Goal: Information Seeking & Learning: Learn about a topic

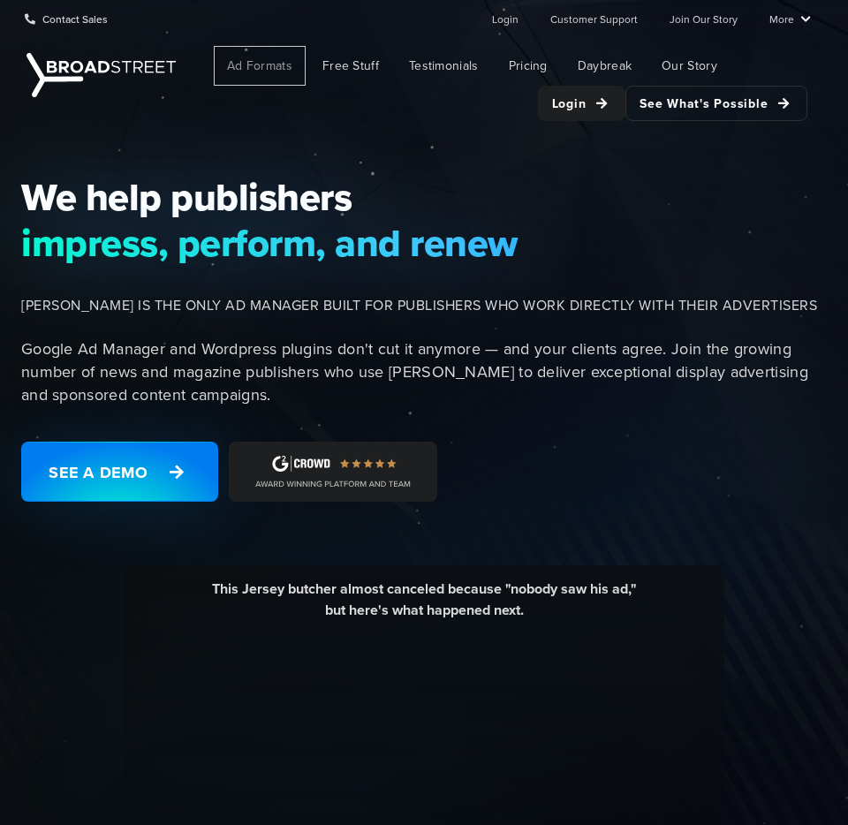
click at [264, 68] on span "Ad Formats" at bounding box center [259, 66] width 65 height 19
click at [269, 571] on div "This Jersey butcher almost canceled because "nobody saw his ad," but here's wha…" at bounding box center [424, 770] width 601 height 411
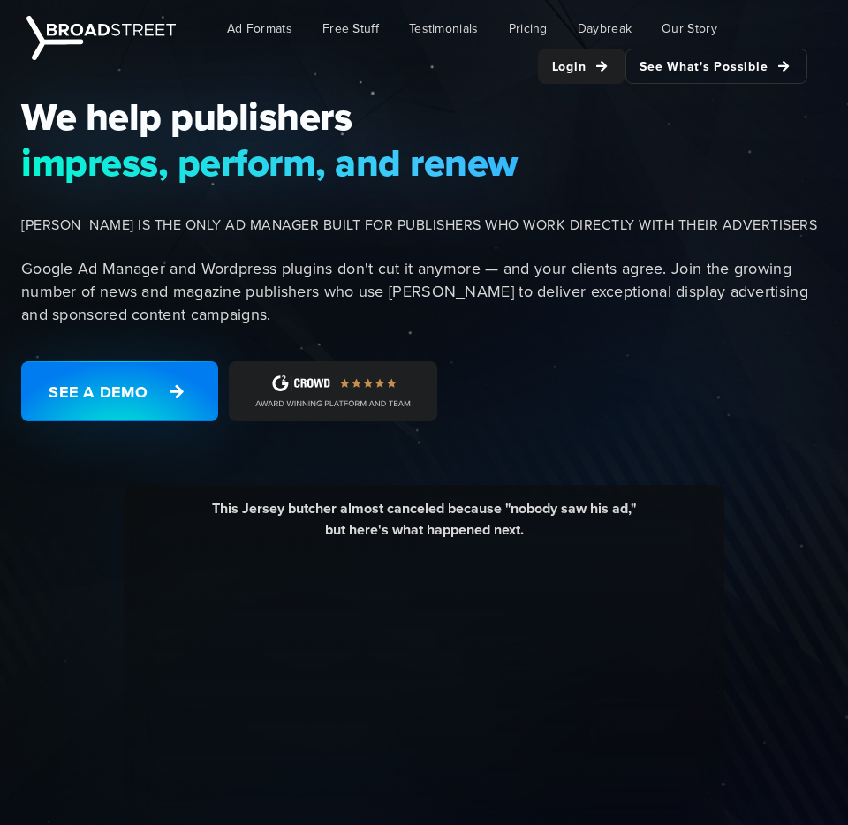
scroll to position [77, 0]
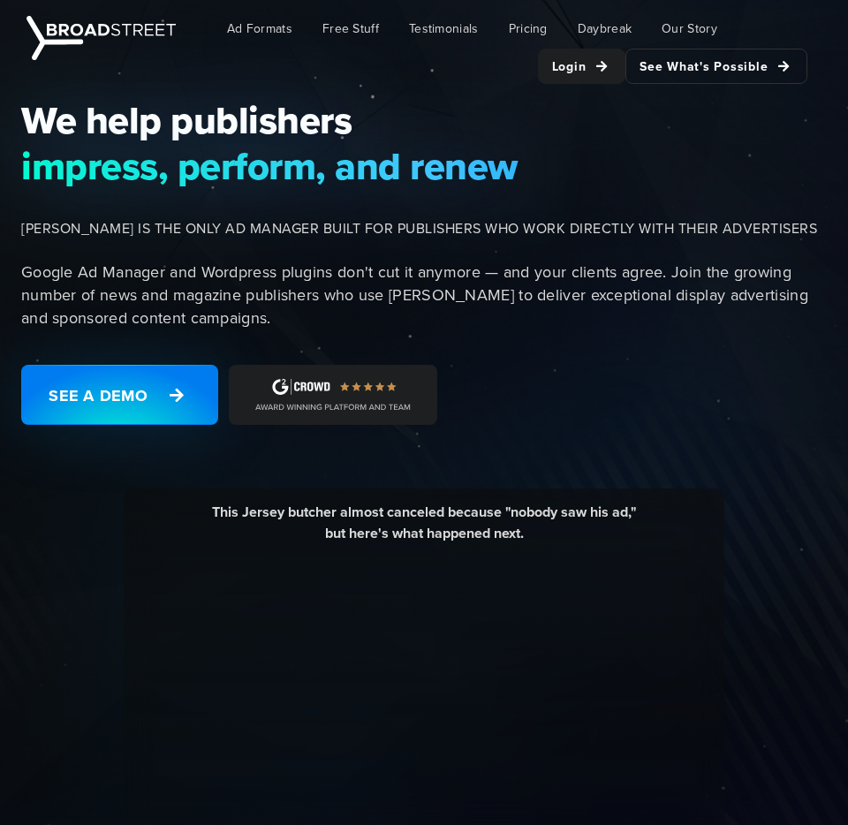
click at [186, 282] on p "Google Ad Manager and Wordpress plugins don't cut it anymore — and your clients…" at bounding box center [429, 295] width 816 height 69
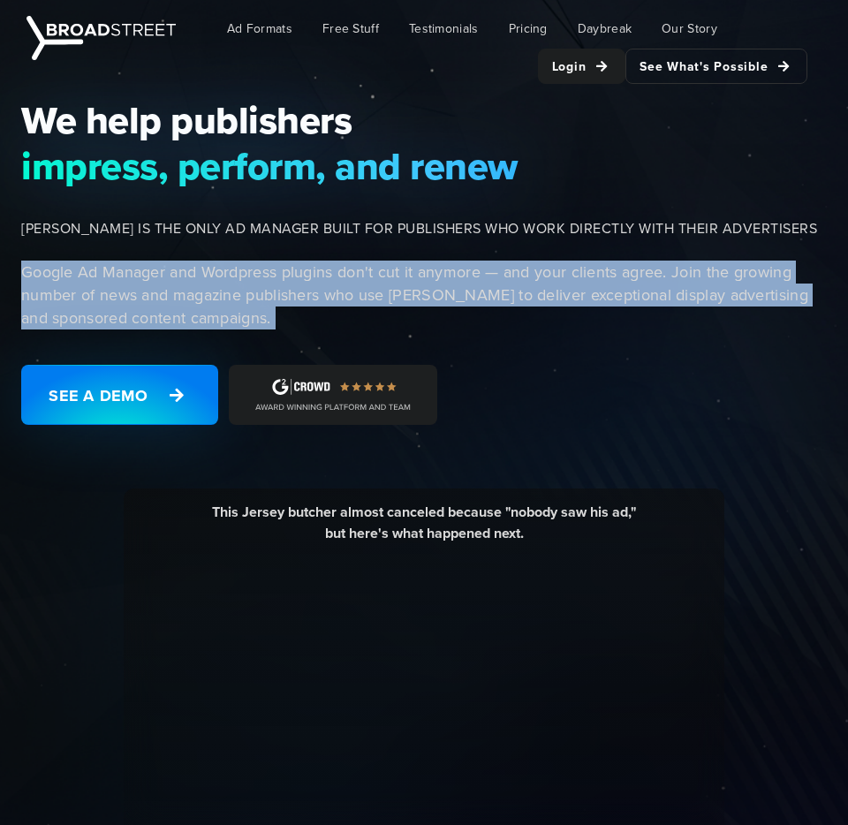
click at [244, 291] on p "Google Ad Manager and Wordpress plugins don't cut it anymore — and your clients…" at bounding box center [429, 295] width 816 height 69
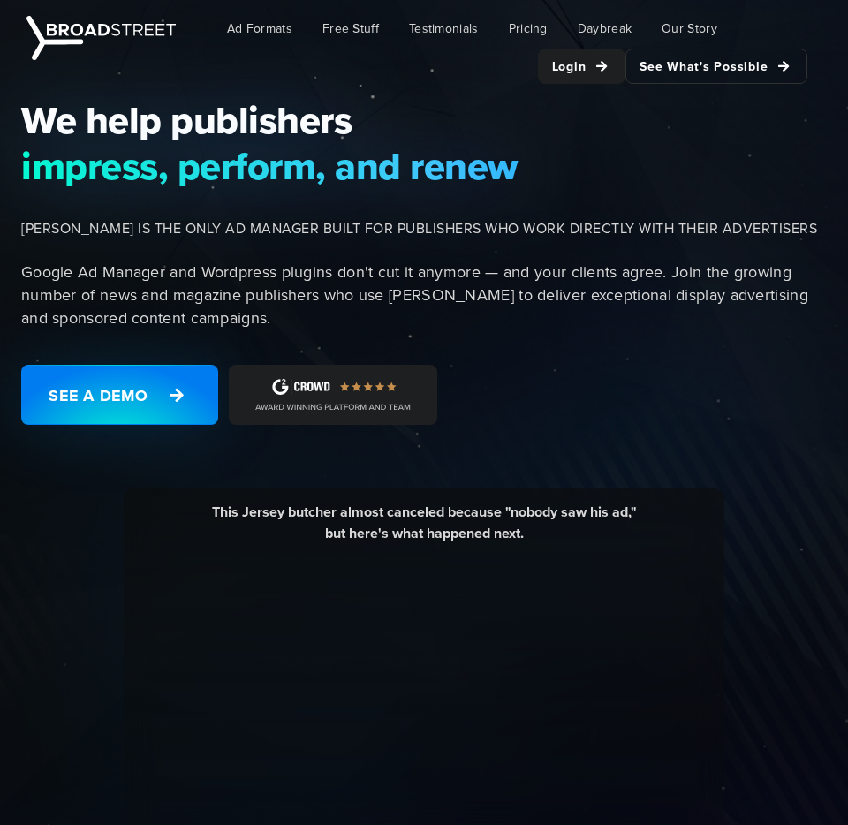
click at [244, 291] on p "Google Ad Manager and Wordpress plugins don't cut it anymore — and your clients…" at bounding box center [429, 295] width 816 height 69
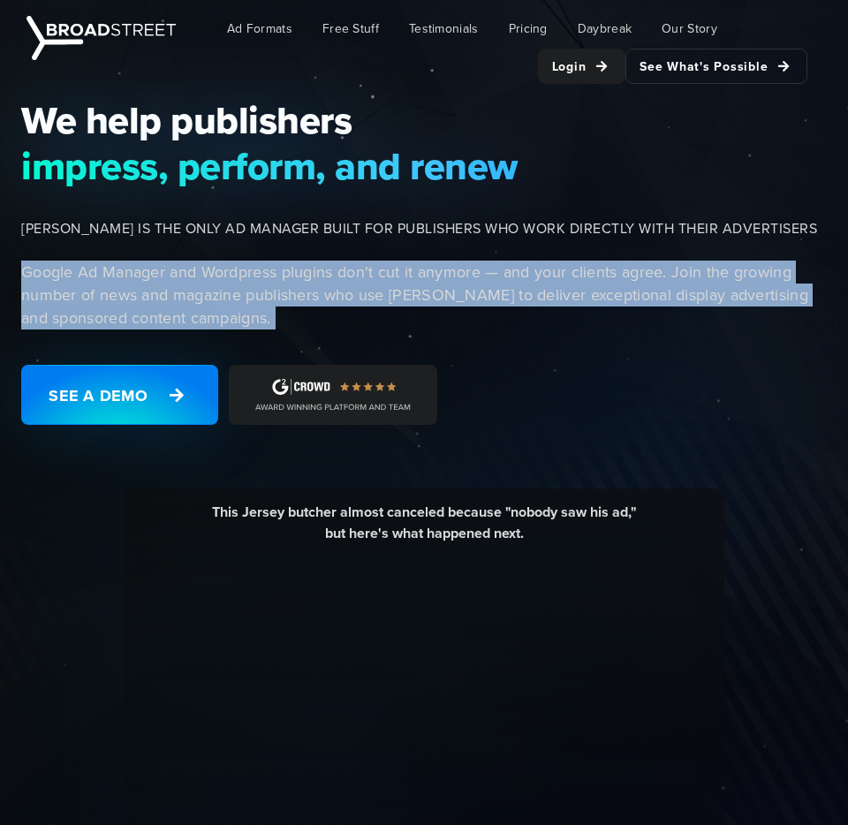
click at [189, 292] on p "Google Ad Manager and Wordpress plugins don't cut it anymore — and your clients…" at bounding box center [429, 295] width 816 height 69
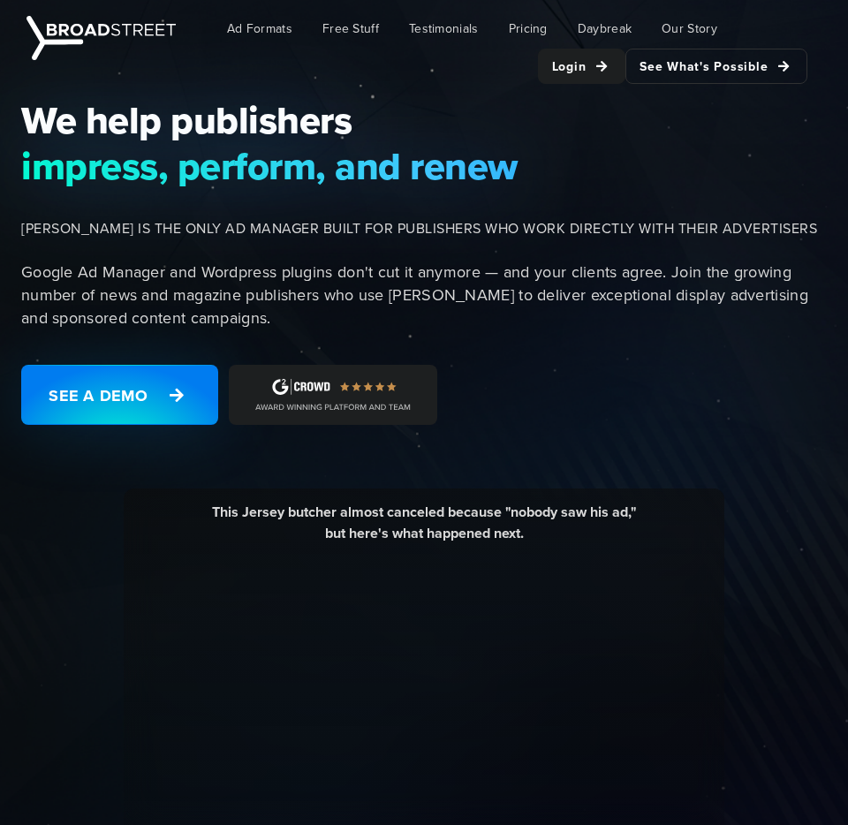
click at [189, 292] on p "Google Ad Manager and Wordpress plugins don't cut it anymore — and your clients…" at bounding box center [429, 295] width 816 height 69
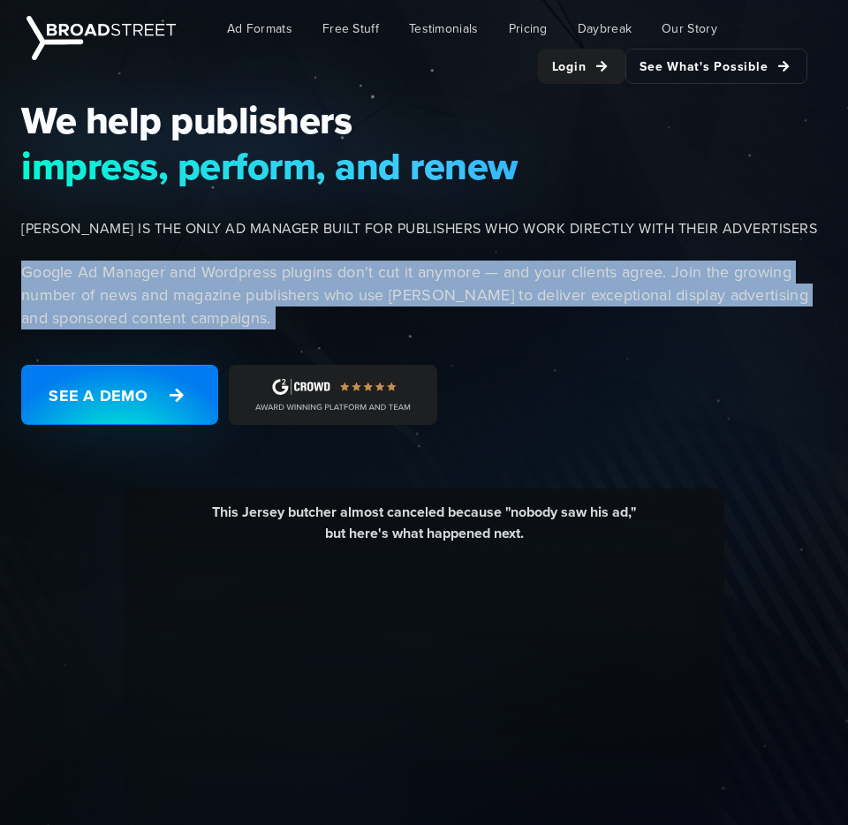
click at [270, 287] on p "Google Ad Manager and Wordpress plugins don't cut it anymore — and your clients…" at bounding box center [429, 295] width 816 height 69
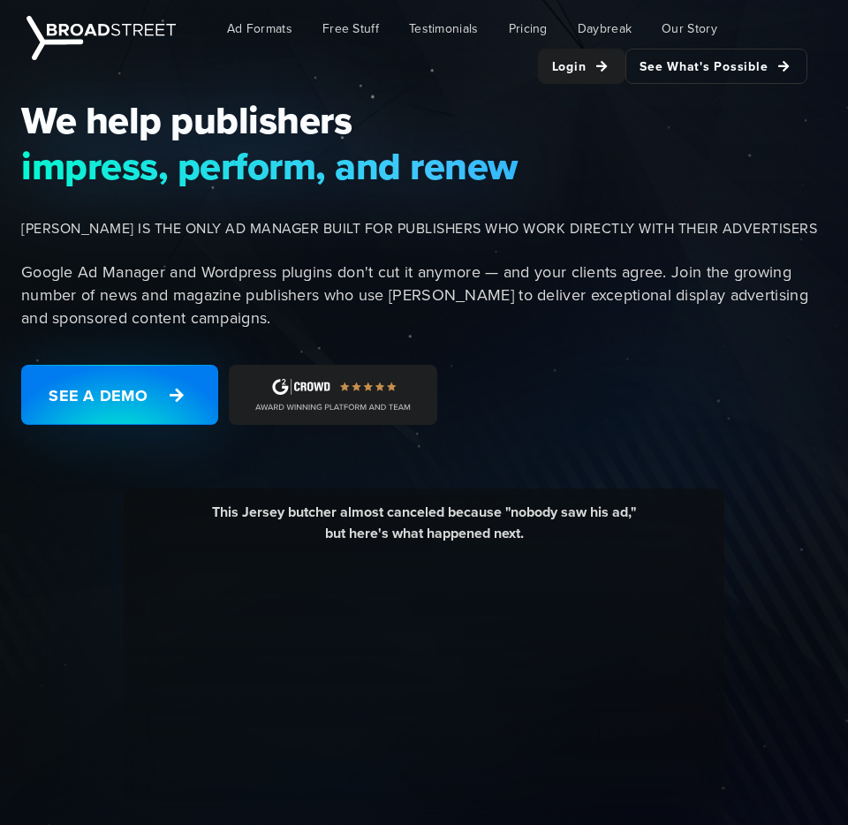
click at [270, 287] on p "Google Ad Manager and Wordpress plugins don't cut it anymore — and your clients…" at bounding box center [429, 295] width 816 height 69
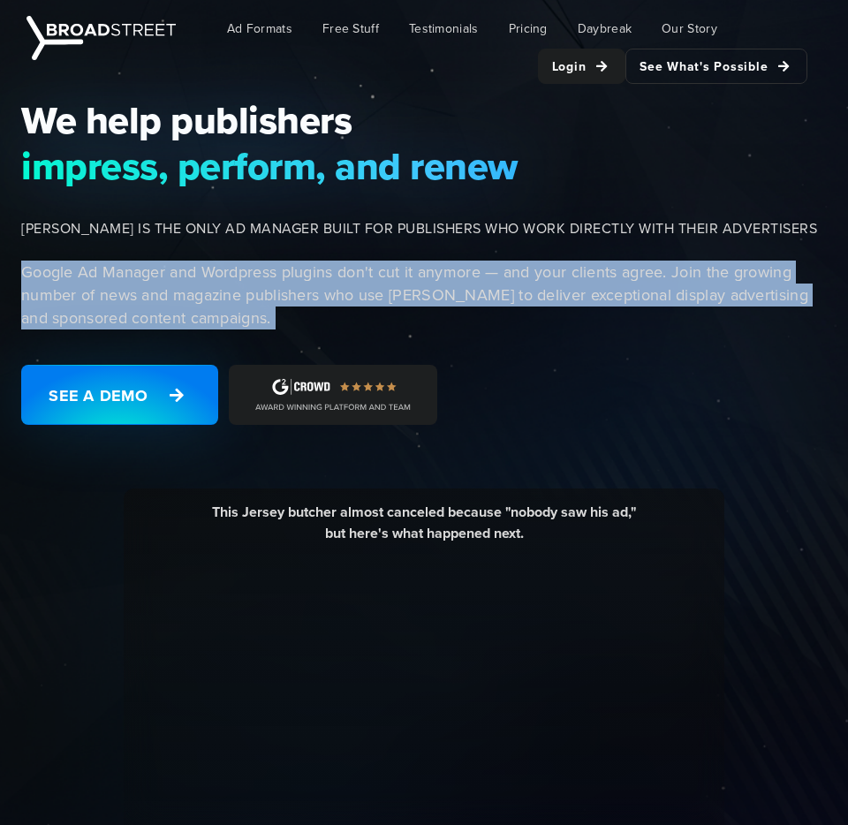
click at [228, 290] on p "Google Ad Manager and Wordpress plugins don't cut it anymore — and your clients…" at bounding box center [429, 295] width 816 height 69
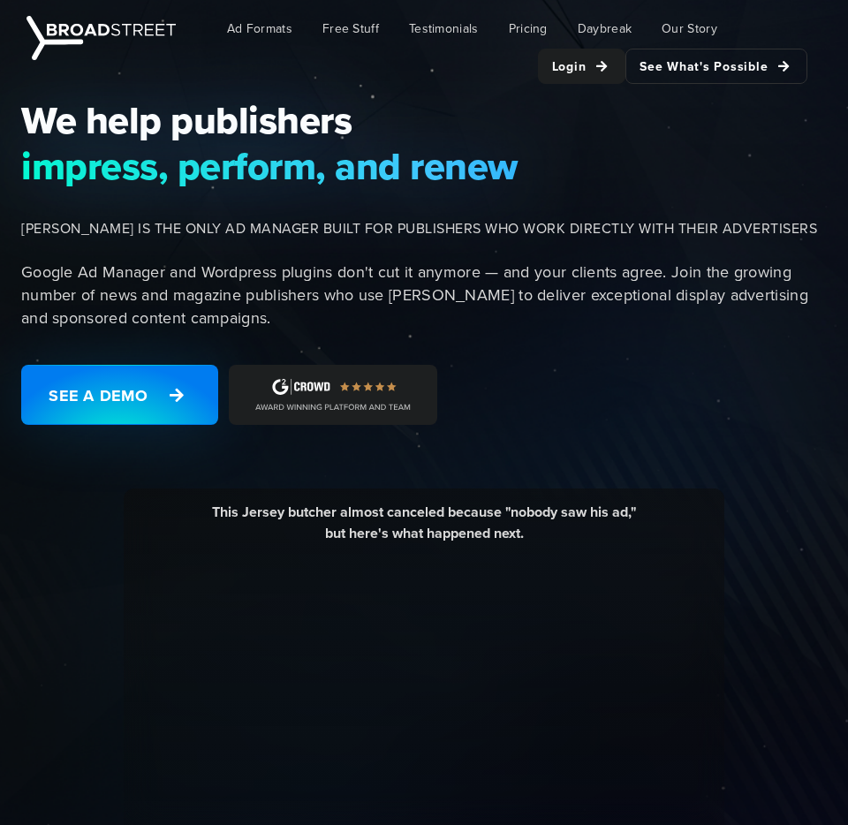
click at [228, 290] on p "Google Ad Manager and Wordpress plugins don't cut it anymore — and your clients…" at bounding box center [429, 295] width 816 height 69
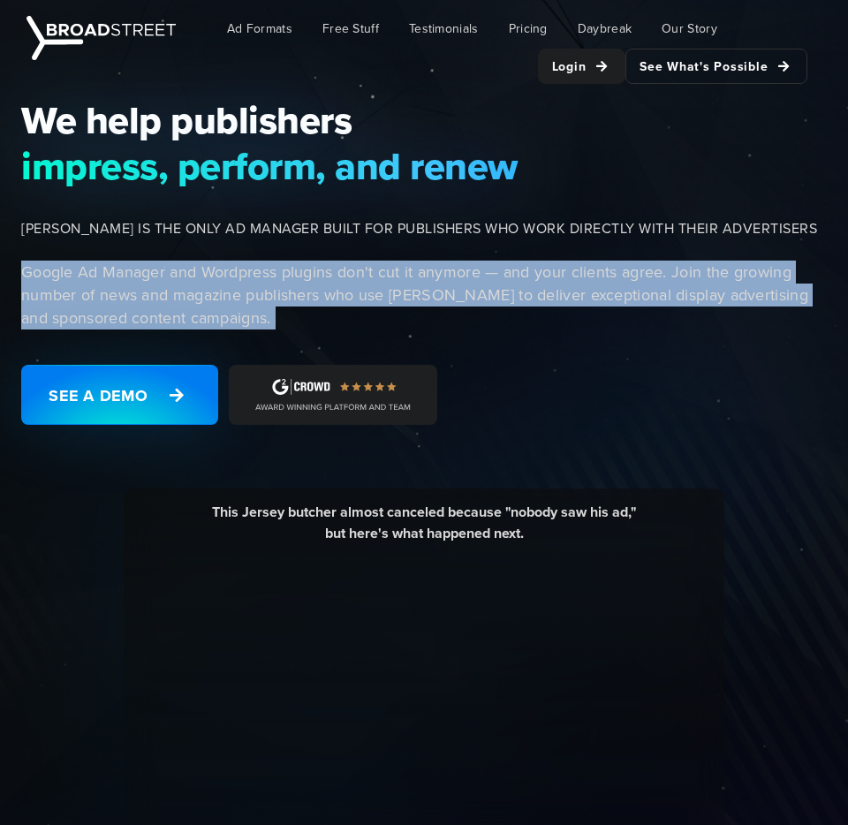
click at [296, 290] on p "Google Ad Manager and Wordpress plugins don't cut it anymore — and your clients…" at bounding box center [429, 295] width 816 height 69
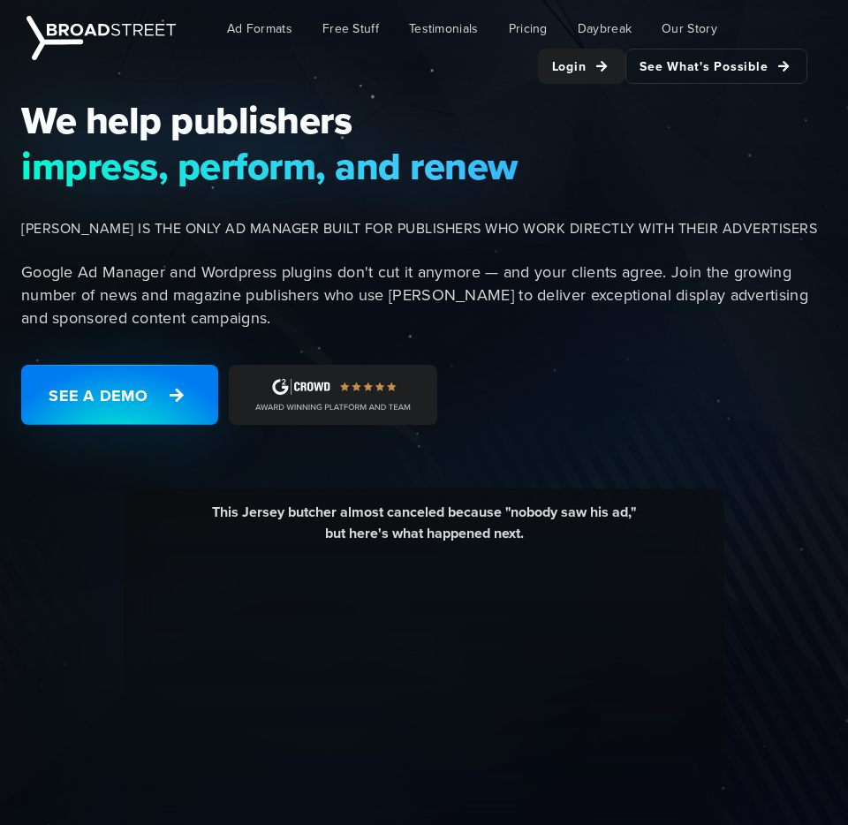
click at [296, 290] on p "Google Ad Manager and Wordpress plugins don't cut it anymore — and your clients…" at bounding box center [429, 295] width 816 height 69
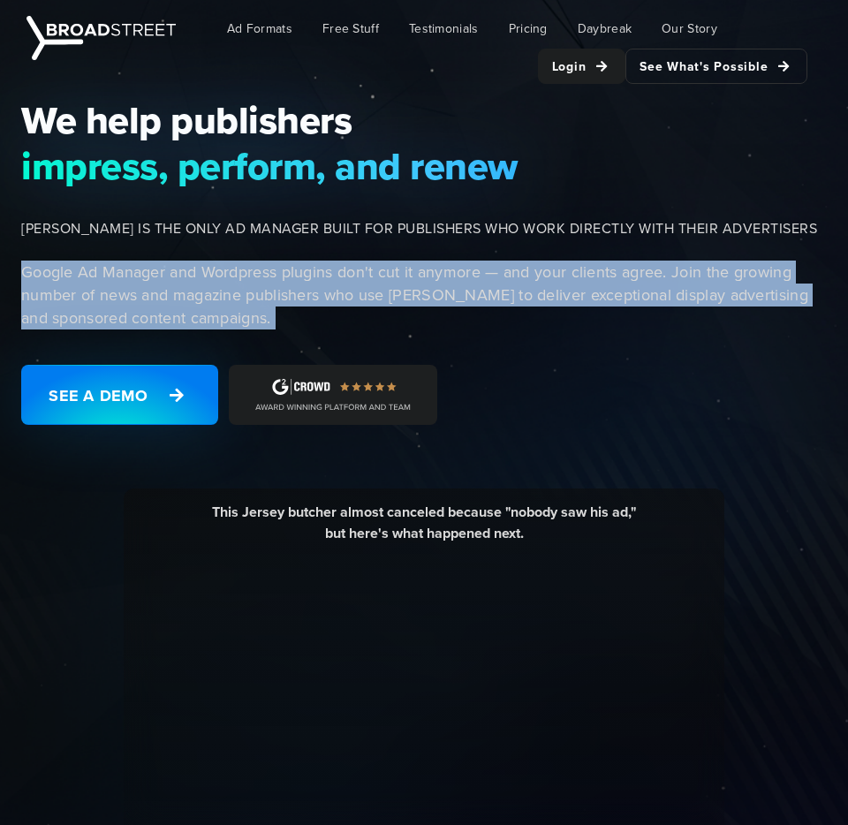
click at [236, 297] on p "Google Ad Manager and Wordpress plugins don't cut it anymore — and your clients…" at bounding box center [429, 295] width 816 height 69
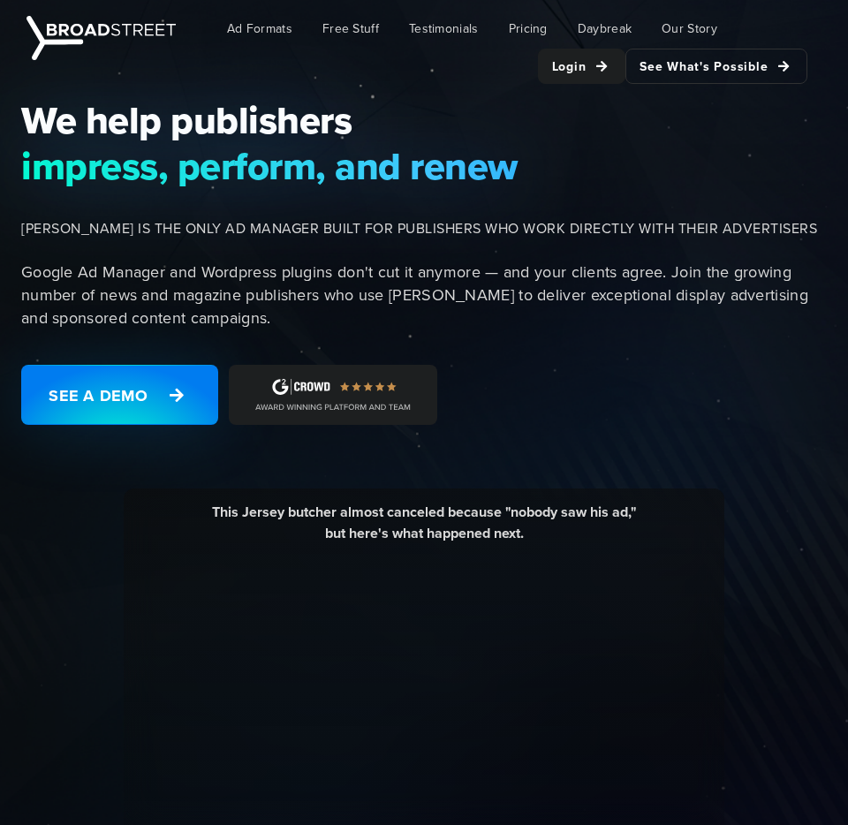
click at [236, 297] on p "Google Ad Manager and Wordpress plugins don't cut it anymore — and your clients…" at bounding box center [429, 295] width 816 height 69
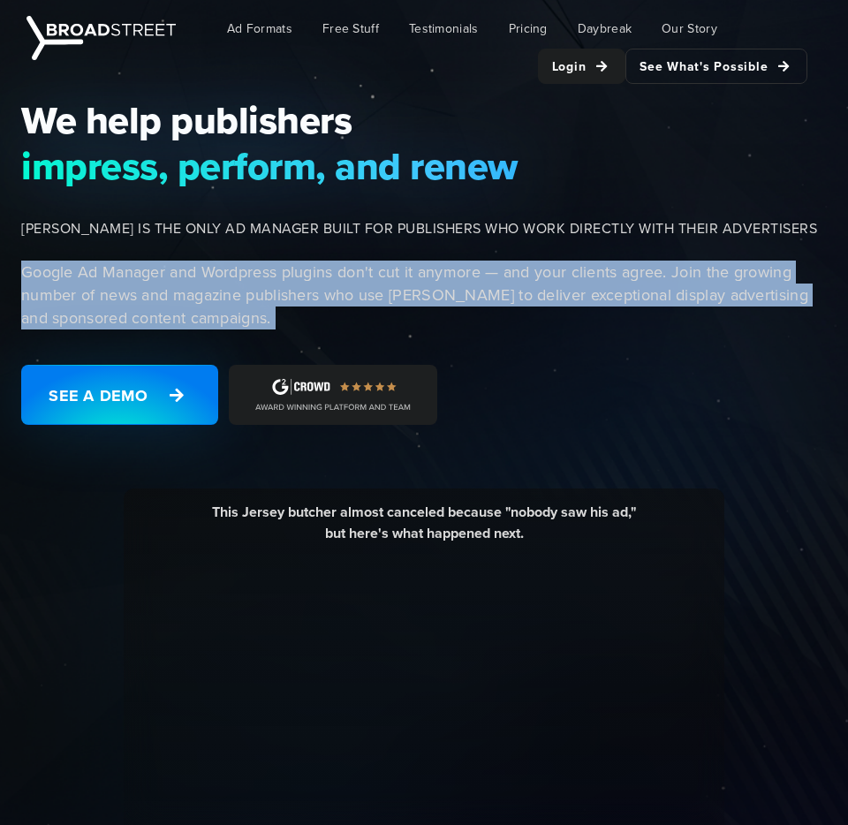
click at [292, 297] on p "Google Ad Manager and Wordpress plugins don't cut it anymore — and your clients…" at bounding box center [429, 295] width 816 height 69
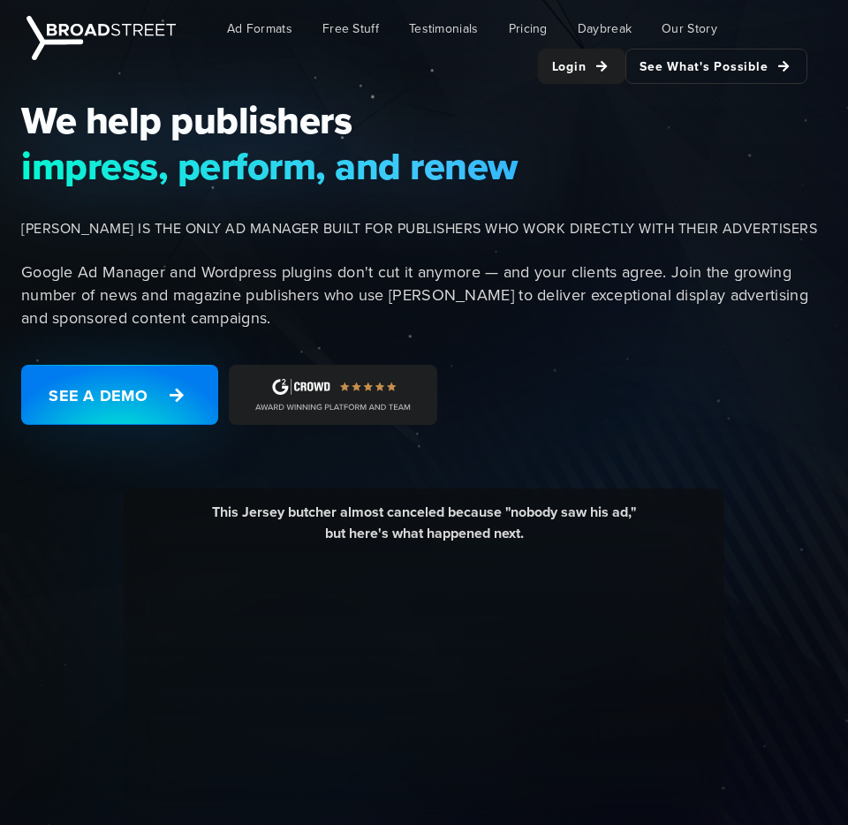
click at [248, 222] on span "[PERSON_NAME] IS THE ONLY AD MANAGER BUILT FOR PUBLISHERS WHO WORK DIRECTLY WIT…" at bounding box center [429, 228] width 816 height 21
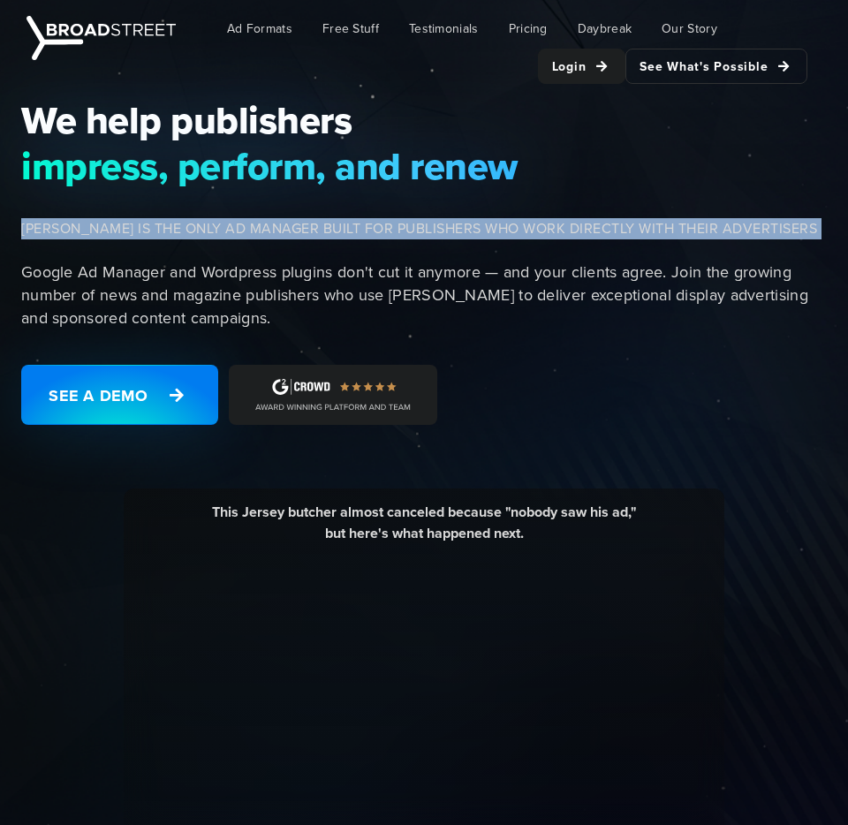
click at [301, 225] on span "[PERSON_NAME] IS THE ONLY AD MANAGER BUILT FOR PUBLISHERS WHO WORK DIRECTLY WIT…" at bounding box center [429, 228] width 816 height 21
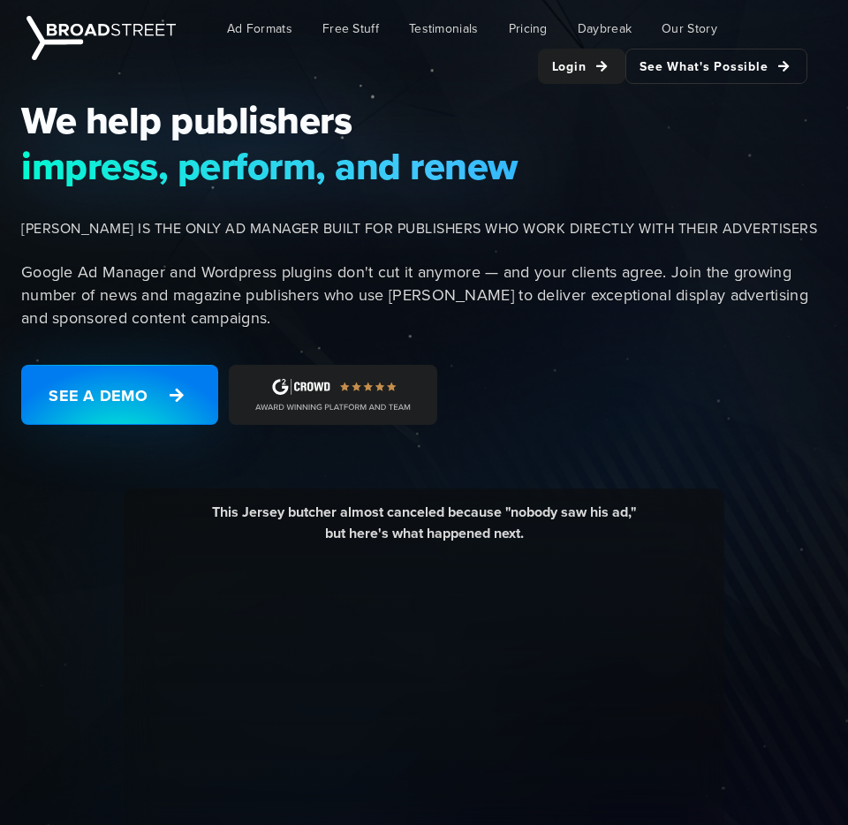
click at [301, 225] on span "[PERSON_NAME] IS THE ONLY AD MANAGER BUILT FOR PUBLISHERS WHO WORK DIRECTLY WIT…" at bounding box center [429, 228] width 816 height 21
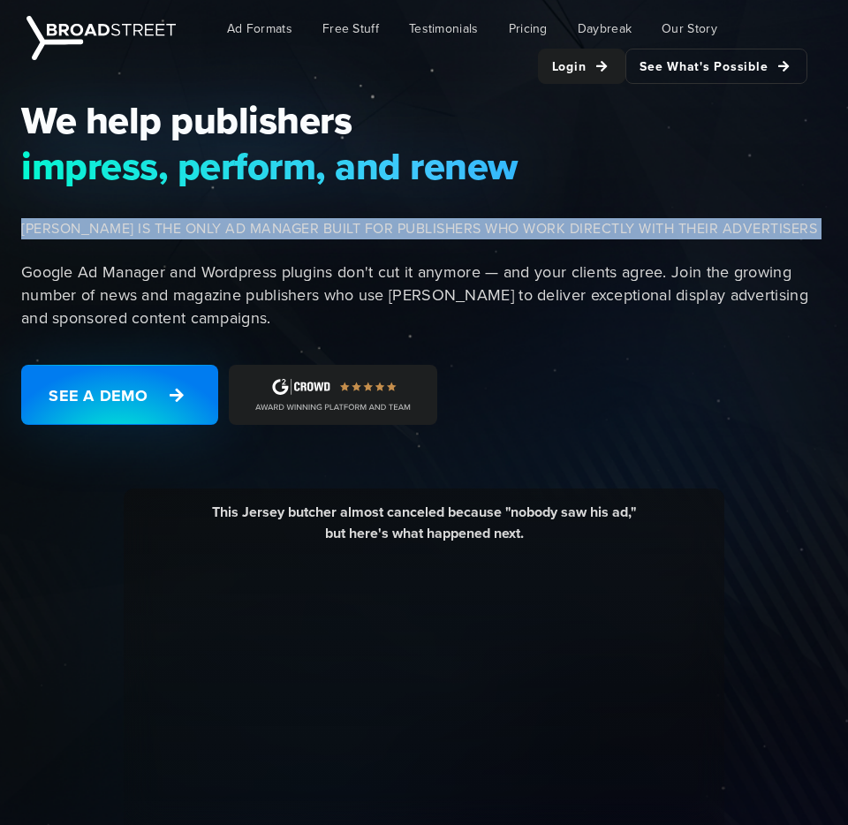
click at [273, 243] on div "We help publishers impress, perform, and renew [PERSON_NAME] IS THE ONLY AD MAN…" at bounding box center [424, 271] width 827 height 349
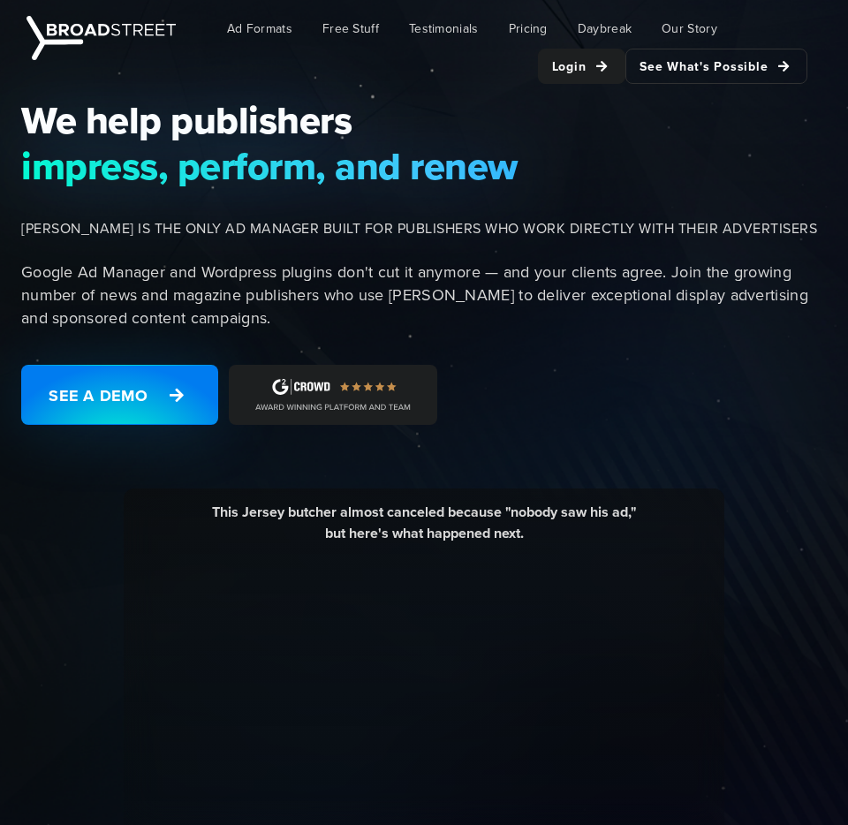
click at [251, 261] on p "Google Ad Manager and Wordpress plugins don't cut it anymore — and your clients…" at bounding box center [429, 295] width 816 height 69
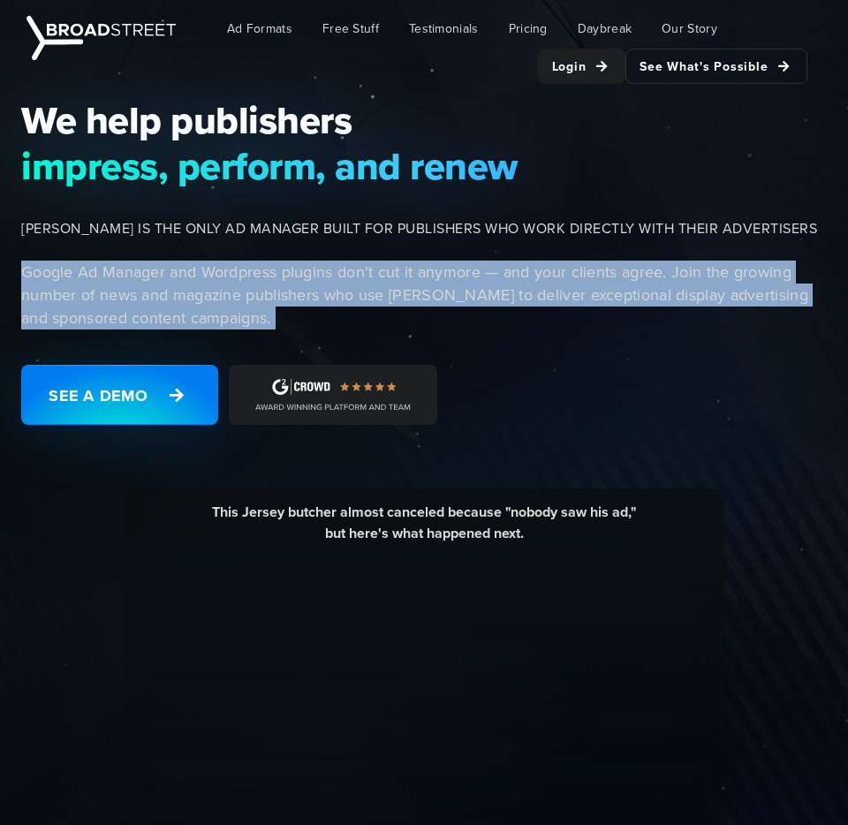
click at [307, 273] on p "Google Ad Manager and Wordpress plugins don't cut it anymore — and your clients…" at bounding box center [429, 295] width 816 height 69
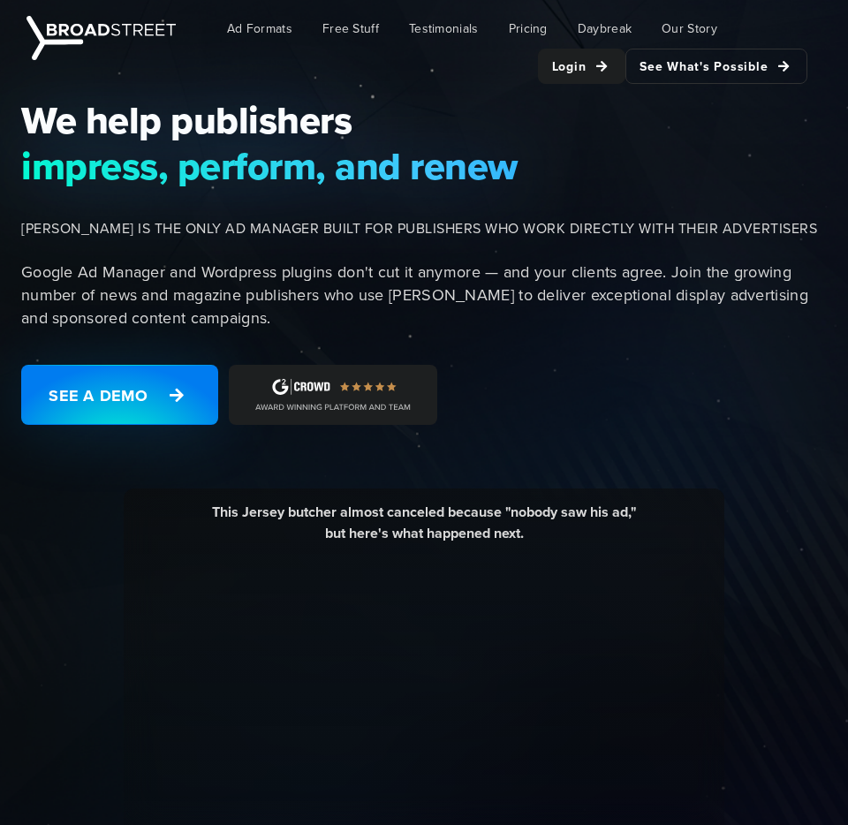
click at [307, 273] on p "Google Ad Manager and Wordpress plugins don't cut it anymore — and your clients…" at bounding box center [429, 295] width 816 height 69
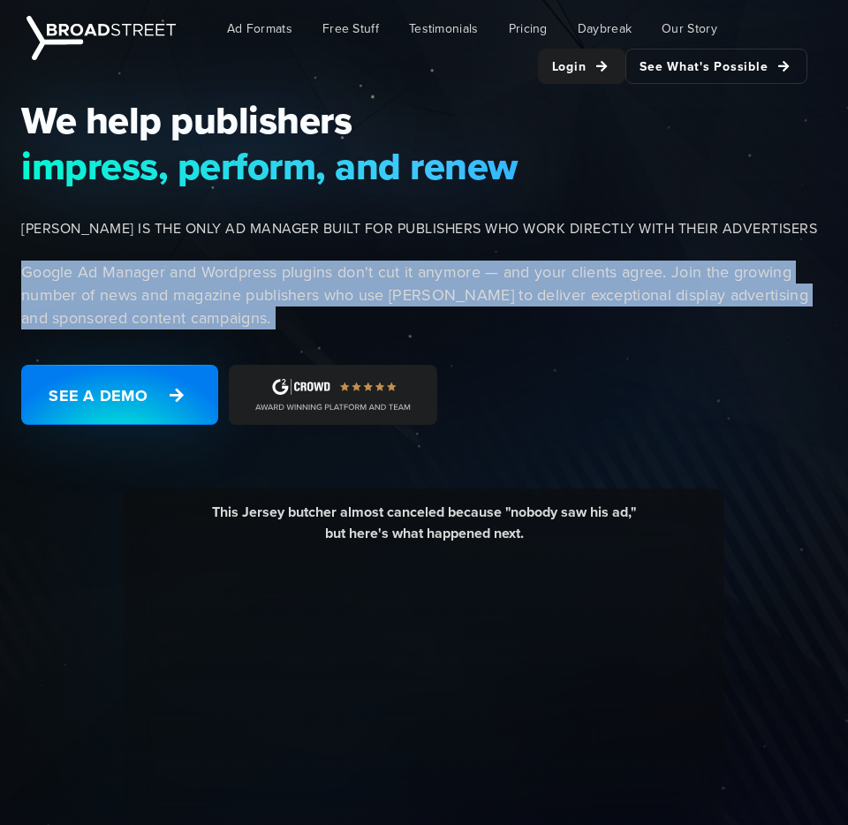
click at [349, 275] on p "Google Ad Manager and Wordpress plugins don't cut it anymore — and your clients…" at bounding box center [429, 295] width 816 height 69
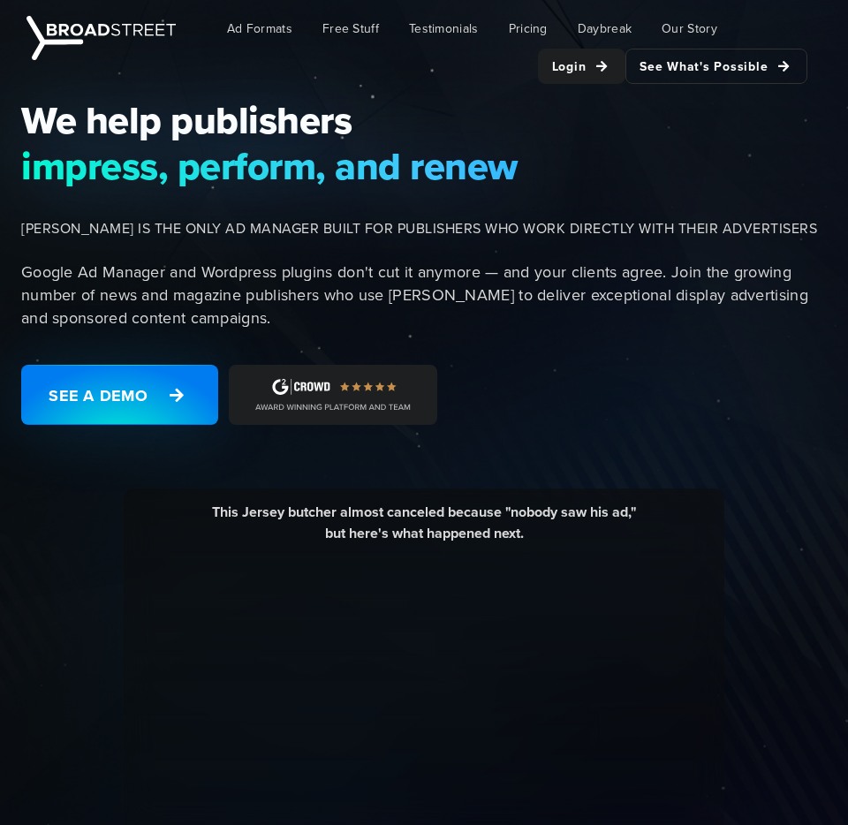
click at [349, 275] on p "Google Ad Manager and Wordpress plugins don't cut it anymore — and your clients…" at bounding box center [429, 295] width 816 height 69
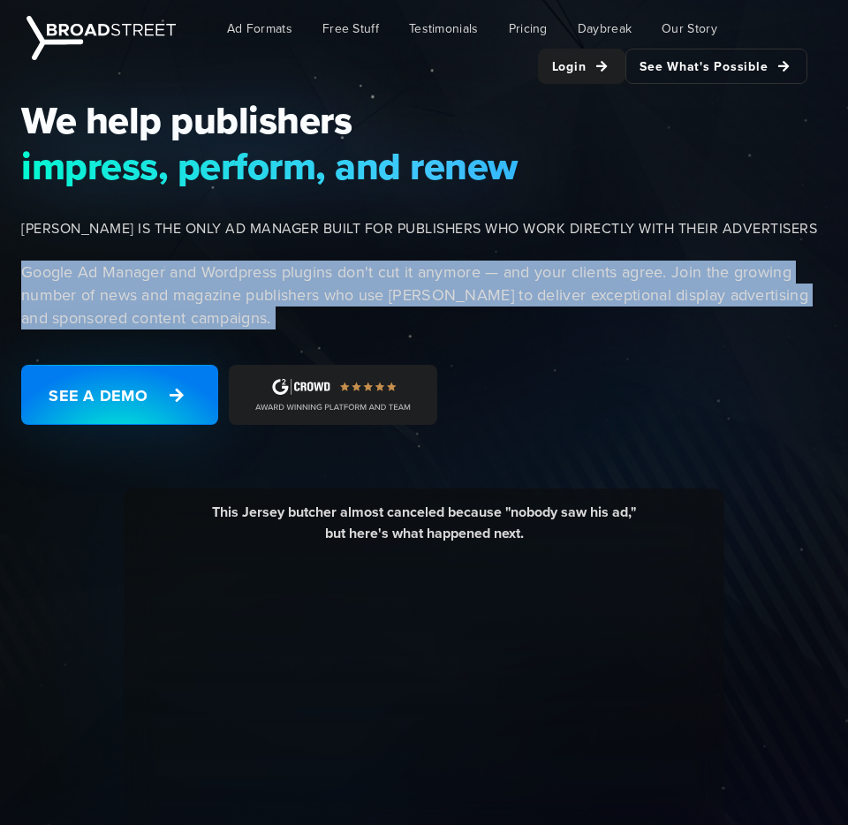
click at [396, 281] on p "Google Ad Manager and Wordpress plugins don't cut it anymore — and your clients…" at bounding box center [429, 295] width 816 height 69
drag, startPoint x: 253, startPoint y: 317, endPoint x: 26, endPoint y: 265, distance: 232.9
click at [26, 265] on p "Google Ad Manager and Wordpress plugins don't cut it anymore — and your clients…" at bounding box center [429, 295] width 816 height 69
click at [97, 274] on p "Google Ad Manager and Wordpress plugins don't cut it anymore — and your clients…" at bounding box center [429, 295] width 816 height 69
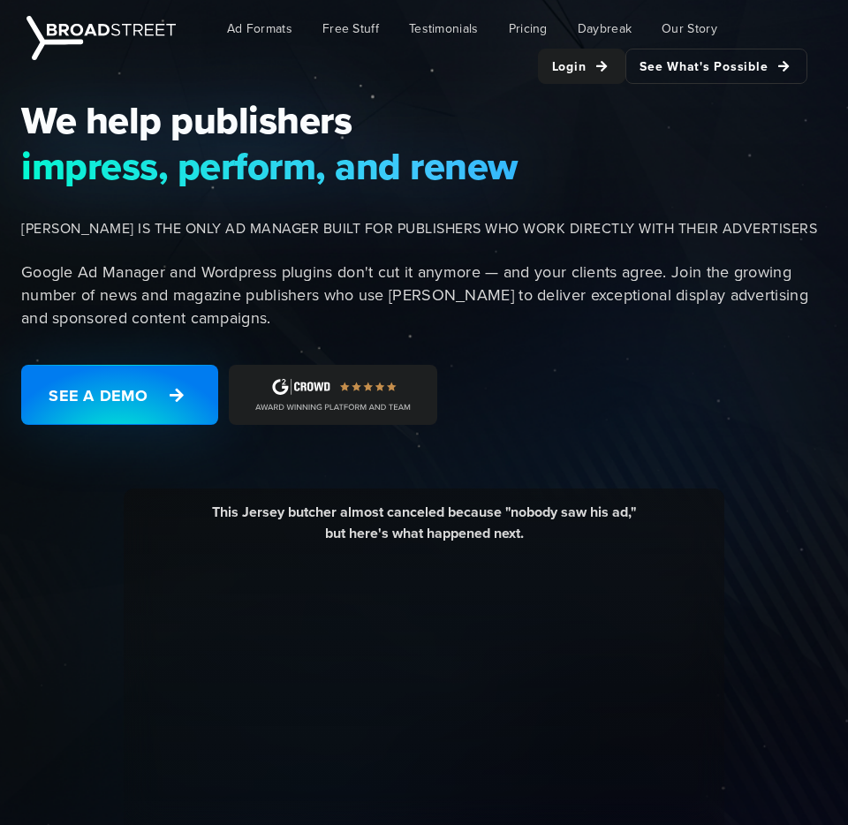
click at [97, 274] on p "Google Ad Manager and Wordpress plugins don't cut it anymore — and your clients…" at bounding box center [429, 295] width 816 height 69
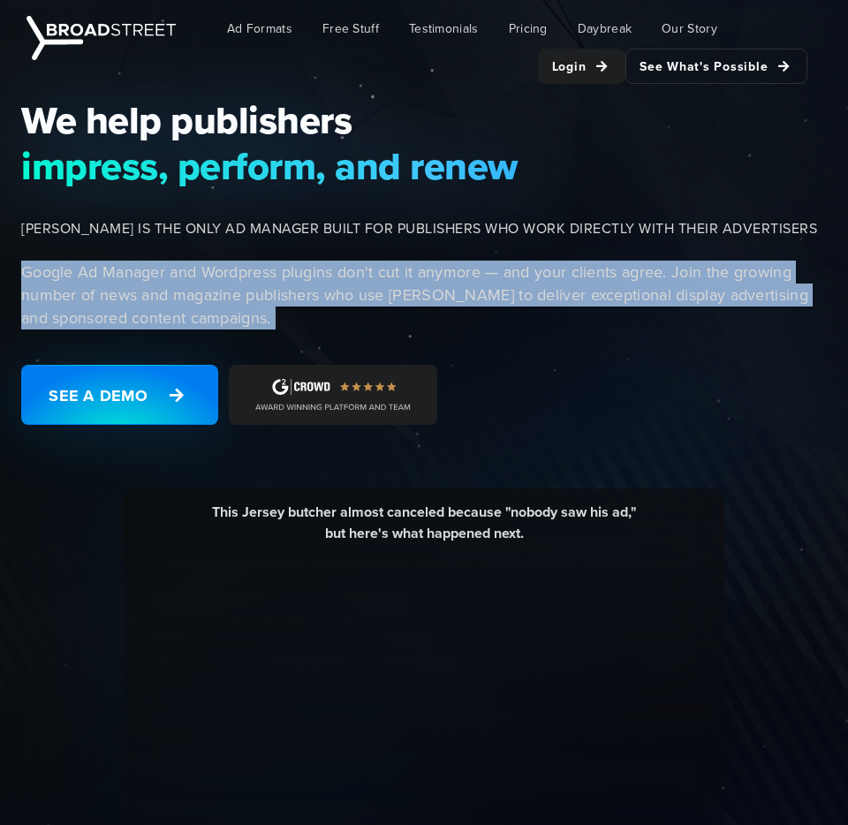
click at [178, 293] on p "Google Ad Manager and Wordpress plugins don't cut it anymore — and your clients…" at bounding box center [429, 295] width 816 height 69
drag, startPoint x: 254, startPoint y: 317, endPoint x: 25, endPoint y: 273, distance: 233.0
click at [25, 273] on p "Google Ad Manager and Wordpress plugins don't cut it anymore — and your clients…" at bounding box center [429, 295] width 816 height 69
click at [102, 277] on p "Google Ad Manager and Wordpress plugins don't cut it anymore — and your clients…" at bounding box center [429, 295] width 816 height 69
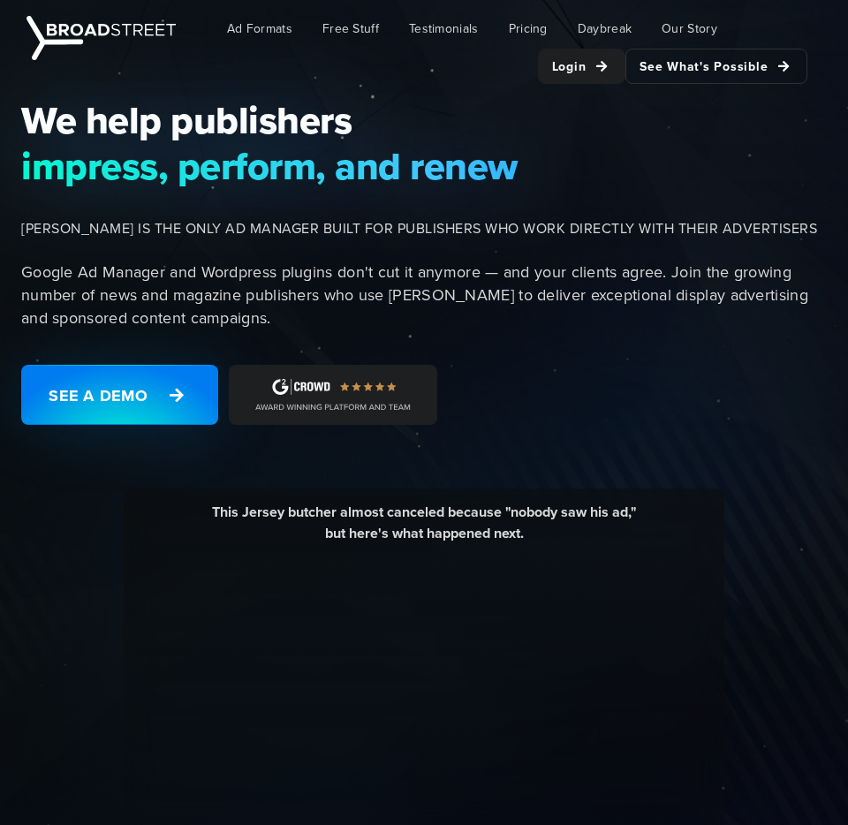
click at [234, 269] on p "Google Ad Manager and Wordpress plugins don't cut it anymore — and your clients…" at bounding box center [429, 295] width 816 height 69
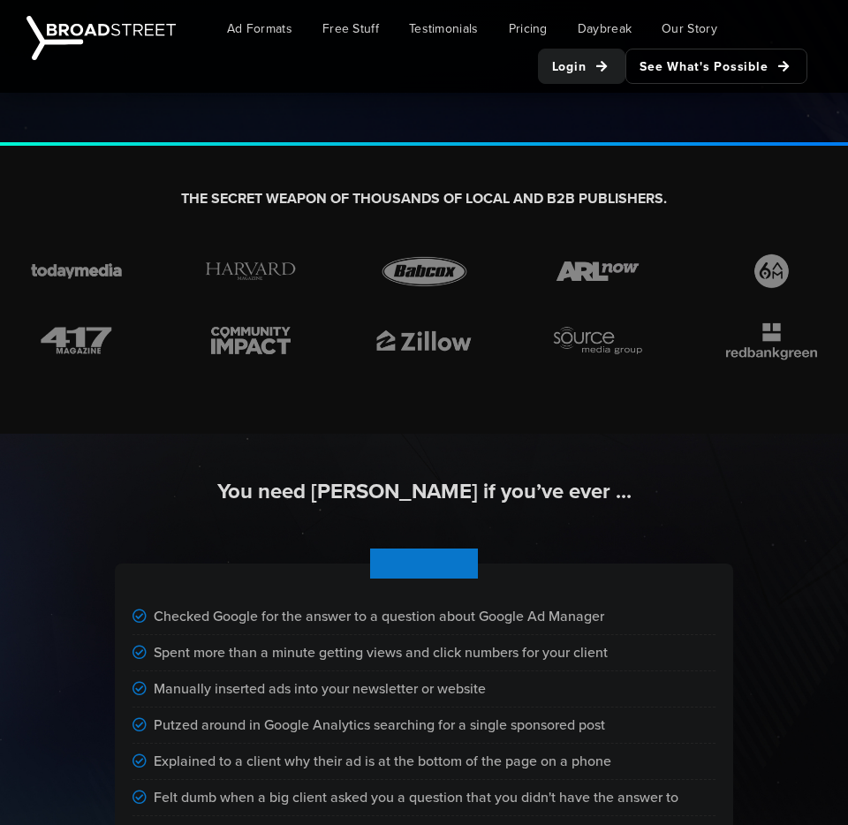
scroll to position [879, 0]
click at [303, 625] on div "Checked Google for the answer to a question about Google Ad Manager" at bounding box center [424, 616] width 583 height 36
click at [190, 599] on div "Checked Google for the answer to a question about Google Ad Manager" at bounding box center [424, 616] width 583 height 36
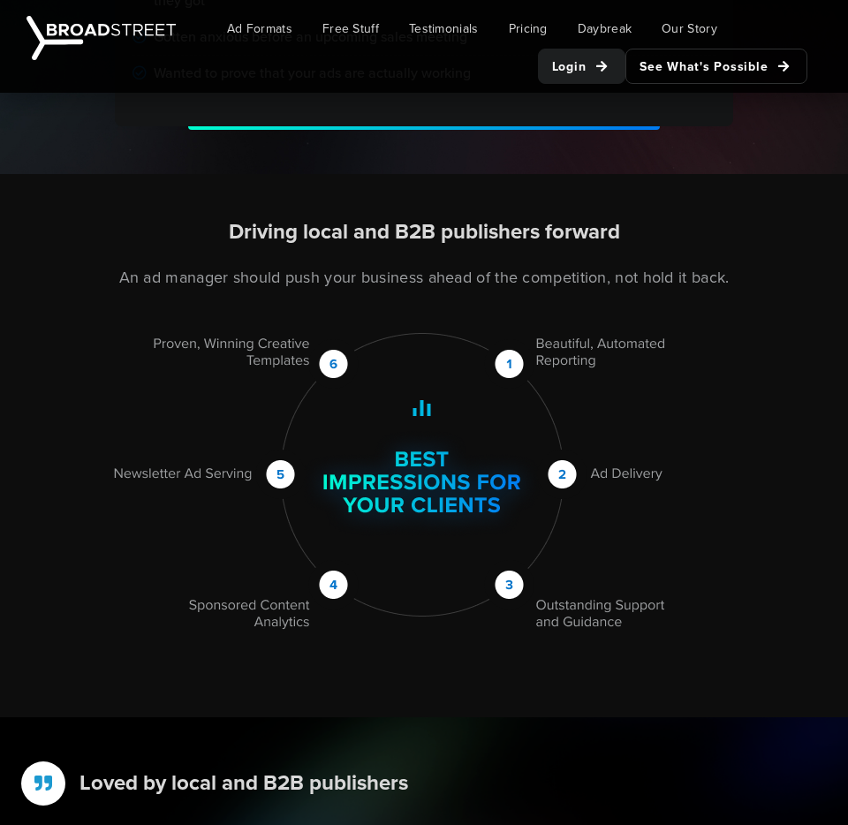
scroll to position [1789, 0]
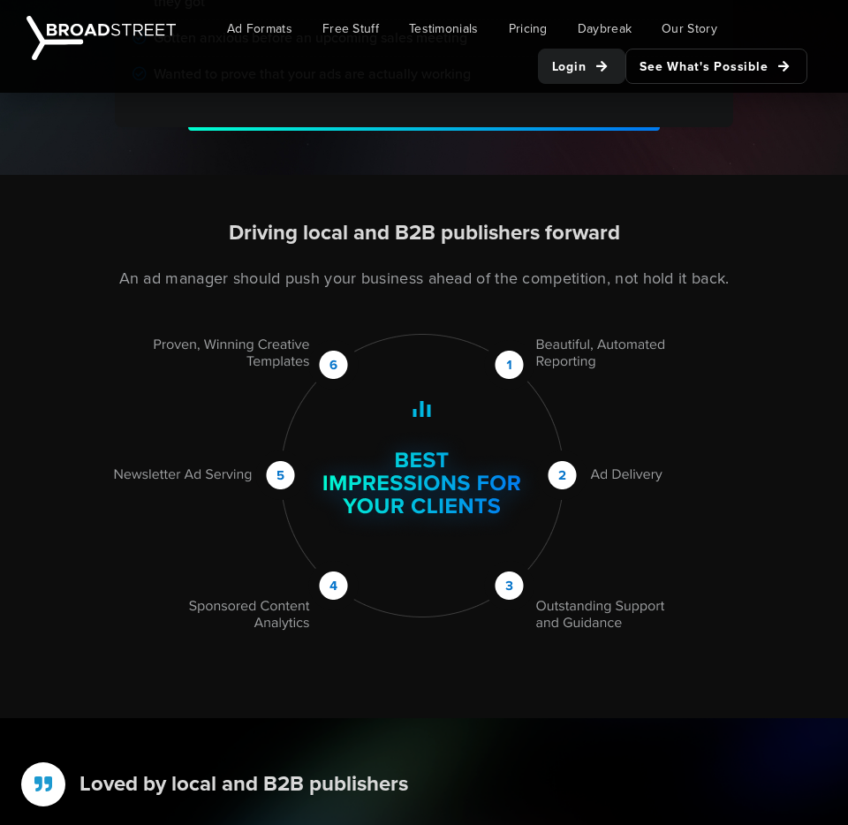
click at [416, 459] on img at bounding box center [421, 483] width 657 height 298
click at [513, 493] on img at bounding box center [421, 483] width 657 height 298
